Goal: Information Seeking & Learning: Learn about a topic

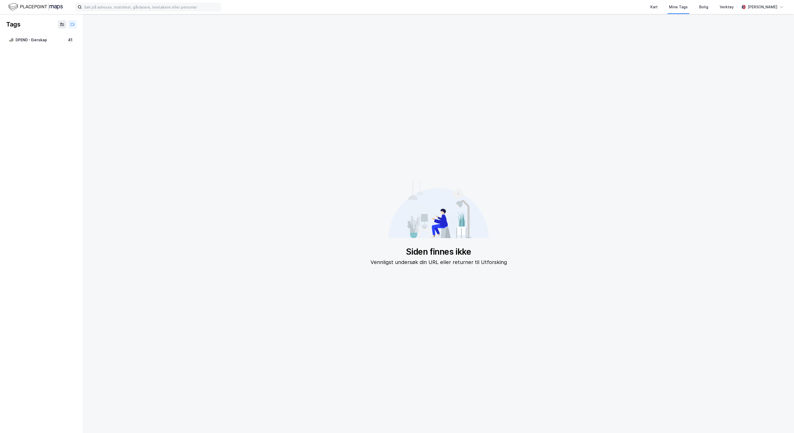
click at [209, 11] on label at bounding box center [147, 7] width 145 height 8
click at [209, 11] on input at bounding box center [151, 7] width 139 height 8
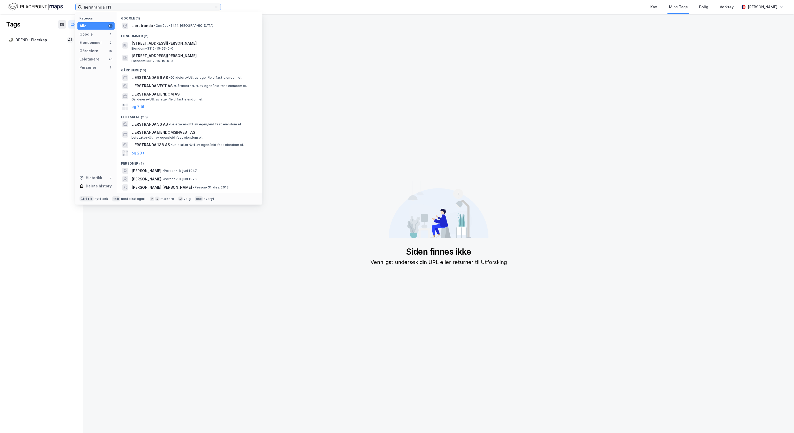
type input "lierstranda 111"
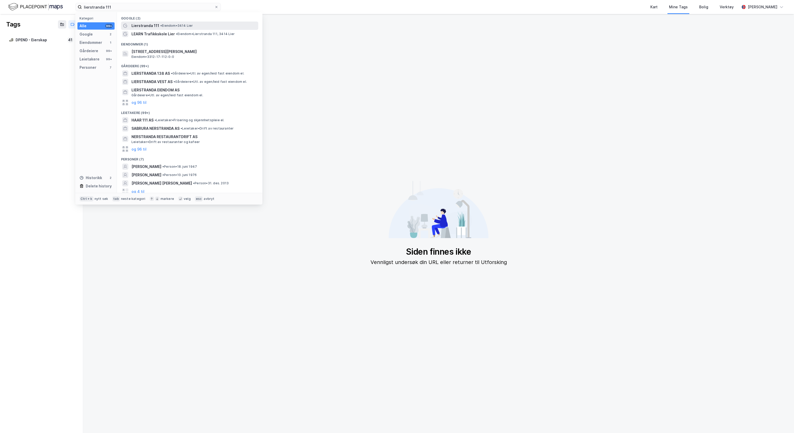
click at [169, 28] on span "• Eiendom • 3414 Lier" at bounding box center [176, 26] width 33 height 4
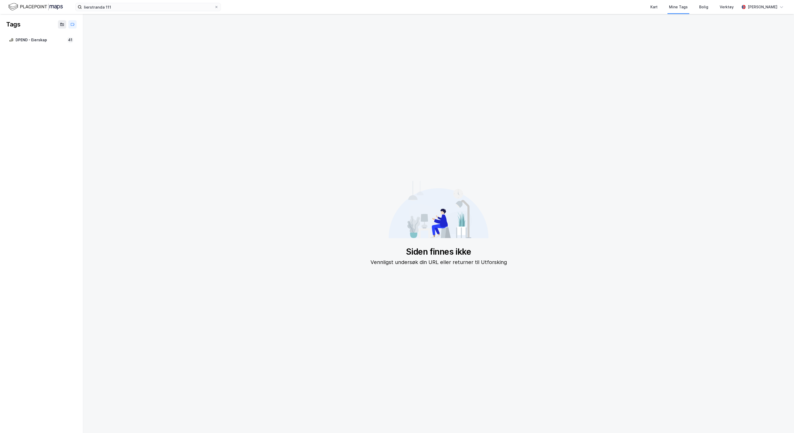
click at [138, 11] on div "lierstranda 111 Kart Mine Tags [PERSON_NAME] Verktøy [PERSON_NAME]" at bounding box center [397, 7] width 794 height 14
click at [66, 6] on div "lierstranda 111 Kart Mine Tags [PERSON_NAME] Verktøy [PERSON_NAME]" at bounding box center [397, 7] width 794 height 14
click at [49, 6] on img at bounding box center [35, 6] width 55 height 9
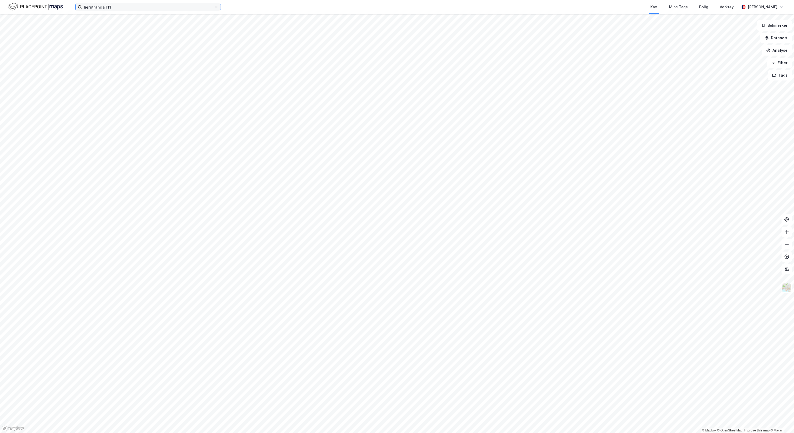
click at [119, 5] on input "lierstranda 111" at bounding box center [148, 7] width 132 height 8
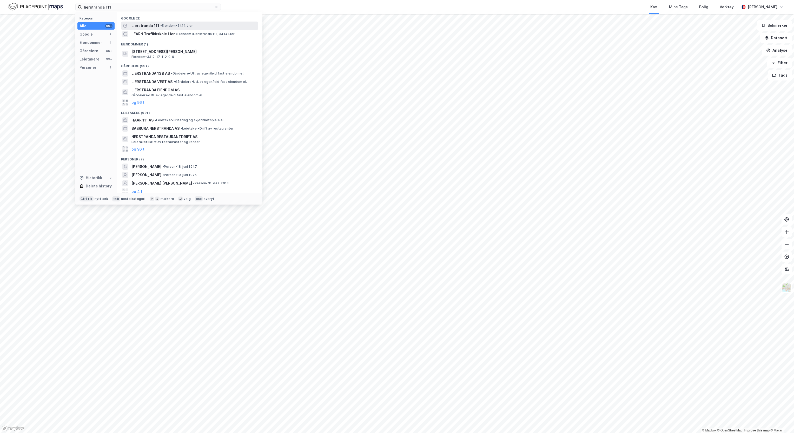
click at [142, 27] on span "Lierstranda 111" at bounding box center [145, 26] width 28 height 6
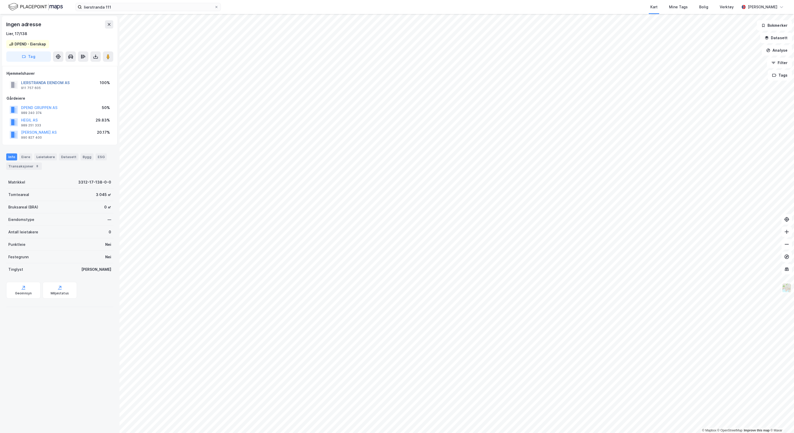
click at [0, 0] on button "LIERSTRANDA EIENDOM AS" at bounding box center [0, 0] width 0 height 0
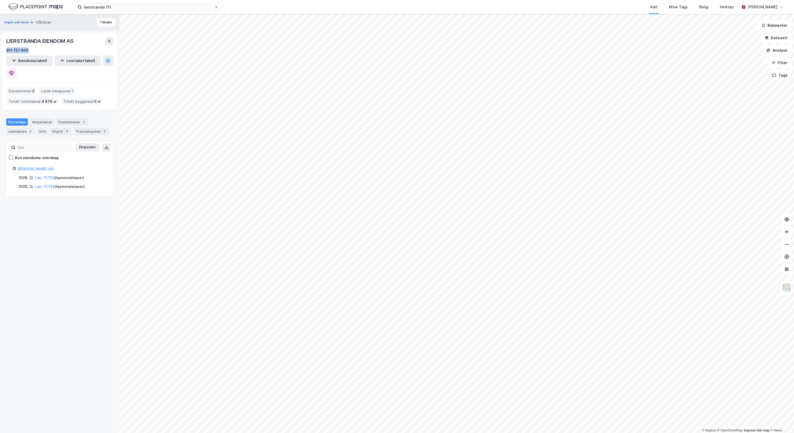
drag, startPoint x: 37, startPoint y: 47, endPoint x: 2, endPoint y: 46, distance: 35.1
click at [2, 46] on div "LIERSTRANDA EIENDOM AS 911 757 605 Eiendomstabell Leietakertabell" at bounding box center [59, 58] width 115 height 50
copy div "911 757 605"
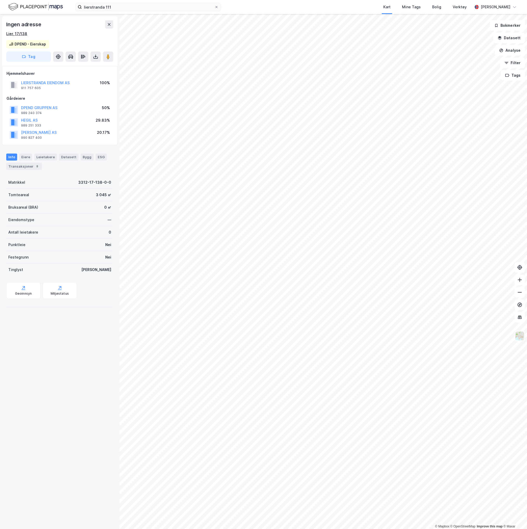
click at [17, 32] on div "Lier, 17/138" at bounding box center [16, 34] width 21 height 6
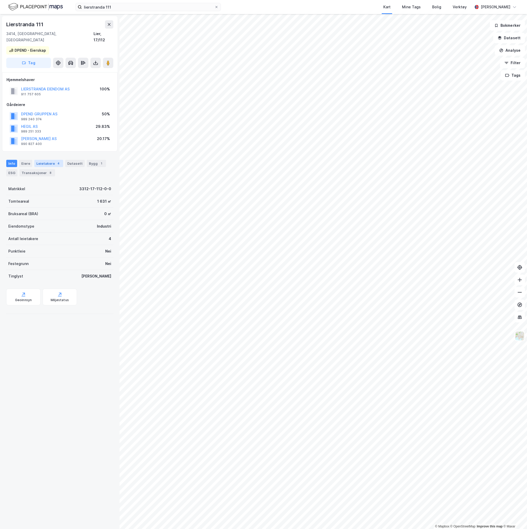
click at [42, 160] on div "Leietakere 4" at bounding box center [48, 163] width 29 height 7
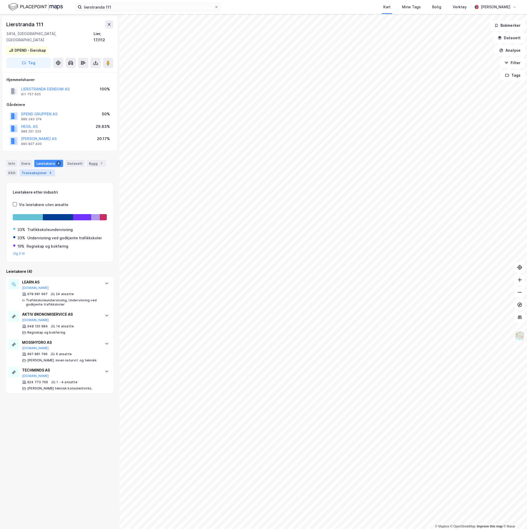
click at [43, 169] on div "Transaksjoner 8" at bounding box center [37, 172] width 36 height 7
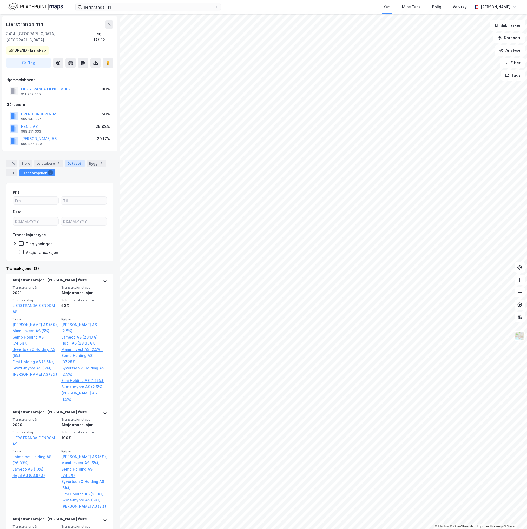
click at [74, 160] on div "Datasett" at bounding box center [74, 163] width 19 height 7
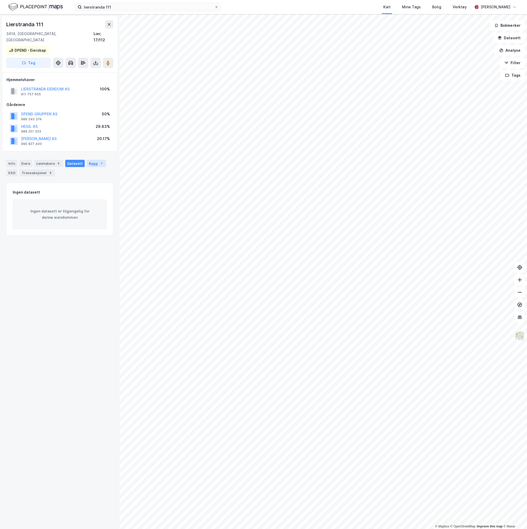
click at [91, 160] on div "Bygg 1" at bounding box center [96, 163] width 19 height 7
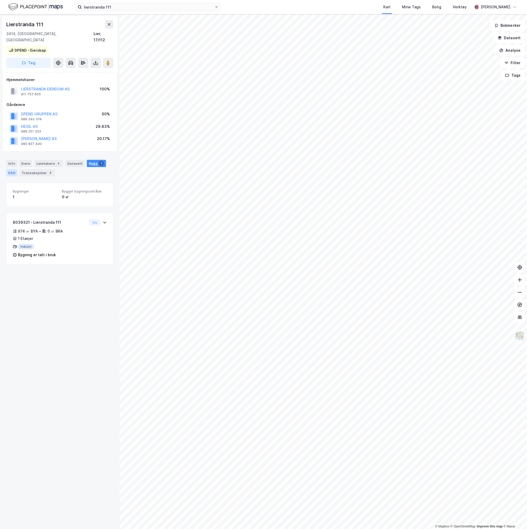
click at [15, 169] on div "ESG" at bounding box center [11, 172] width 11 height 7
